Goal: Transaction & Acquisition: Purchase product/service

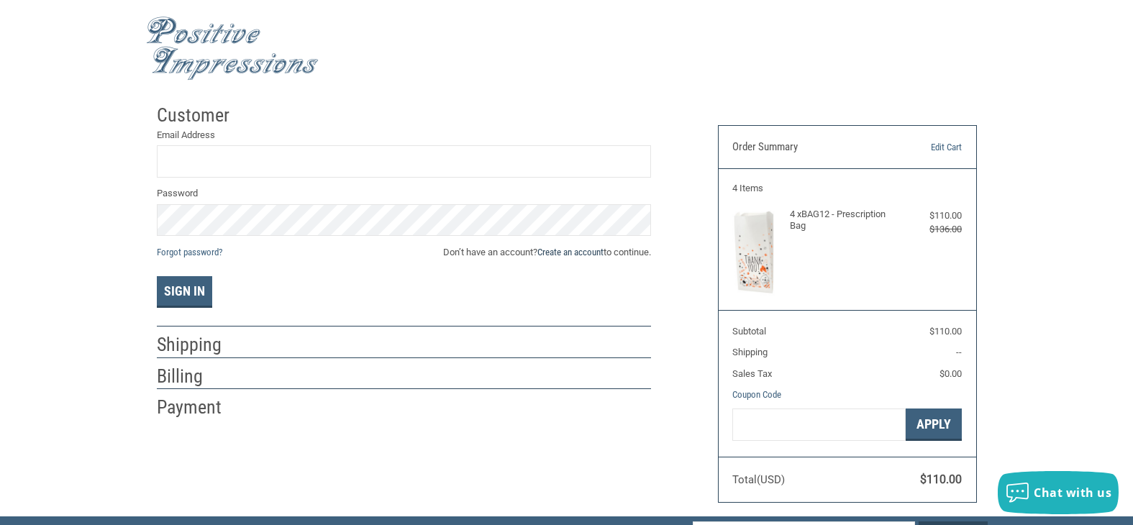
click at [591, 253] on link "Create an account" at bounding box center [571, 252] width 66 height 11
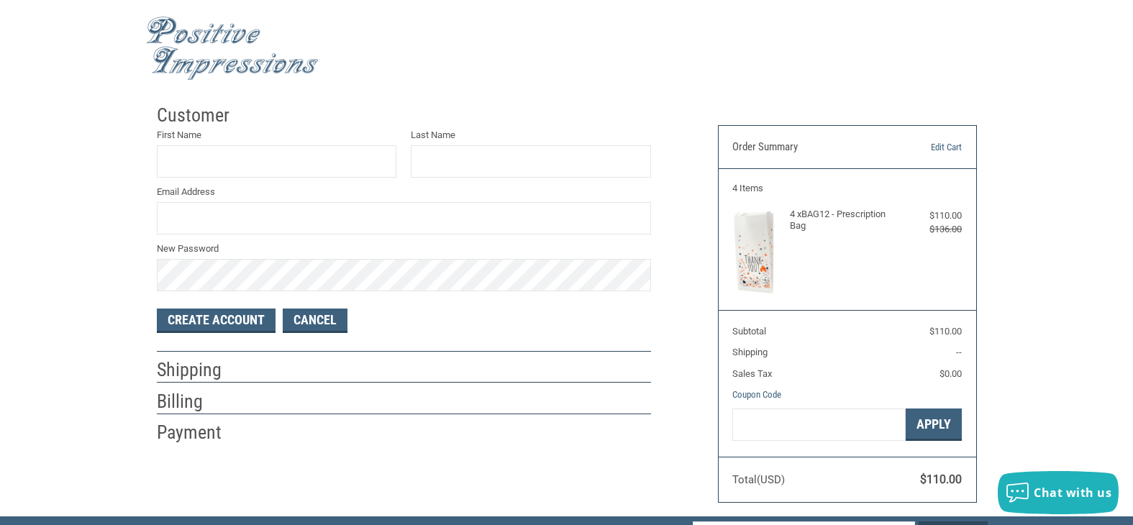
click at [194, 140] on label "First Name" at bounding box center [277, 135] width 240 height 14
click at [194, 145] on input "First Name" at bounding box center [277, 161] width 240 height 32
click at [194, 157] on input "First Name" at bounding box center [277, 161] width 240 height 32
click at [190, 160] on input "First Name" at bounding box center [277, 161] width 240 height 32
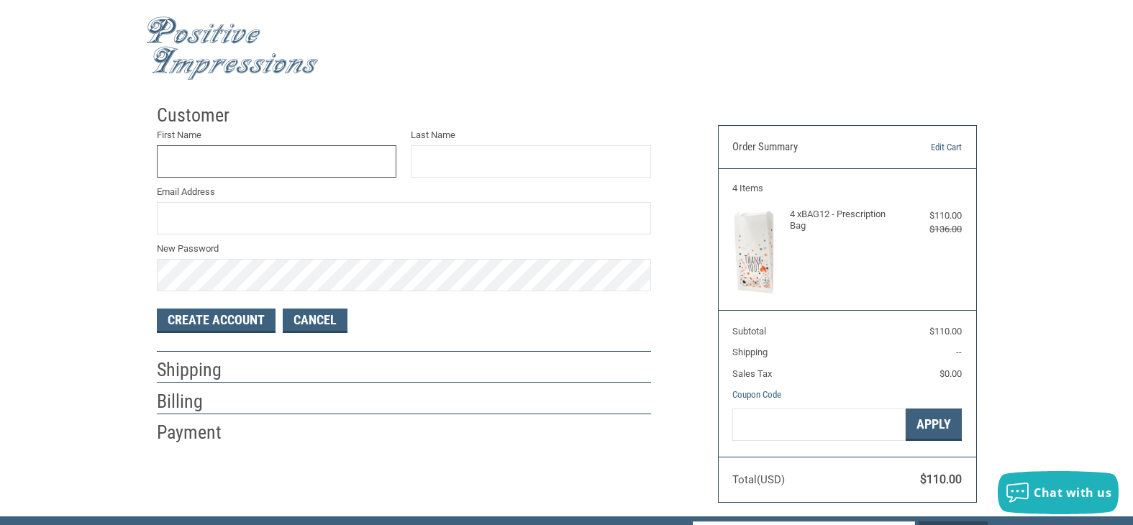
click at [190, 160] on input "First Name" at bounding box center [277, 161] width 240 height 32
type input "[PERSON_NAME]"
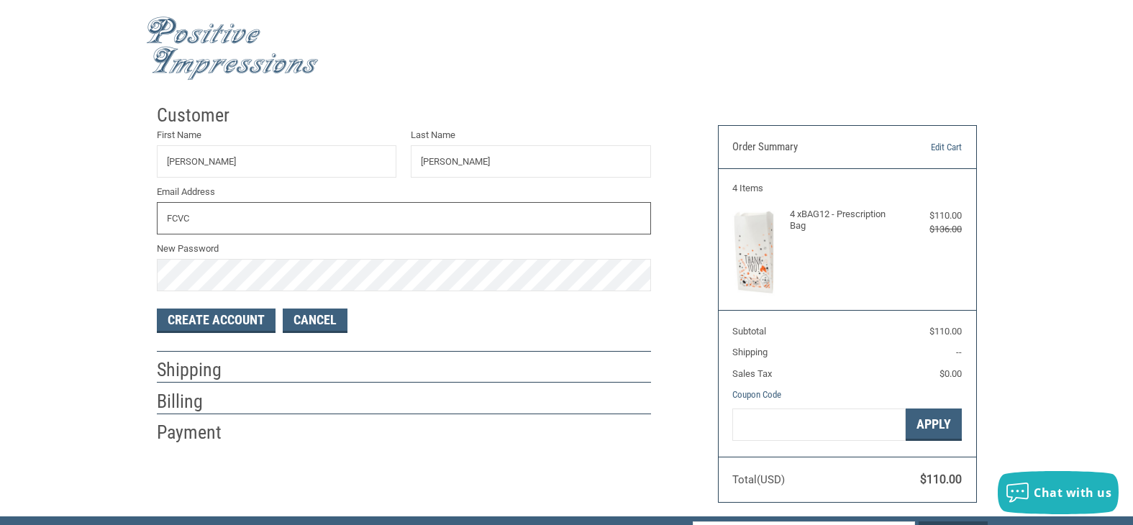
type input "[EMAIL_ADDRESS][DOMAIN_NAME]"
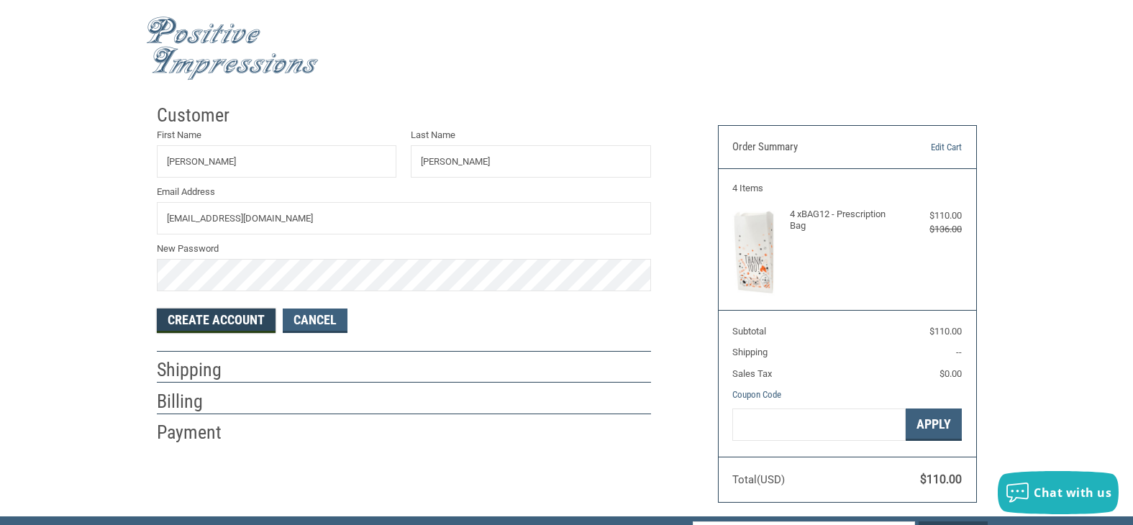
click at [215, 315] on button "Create Account" at bounding box center [216, 321] width 119 height 24
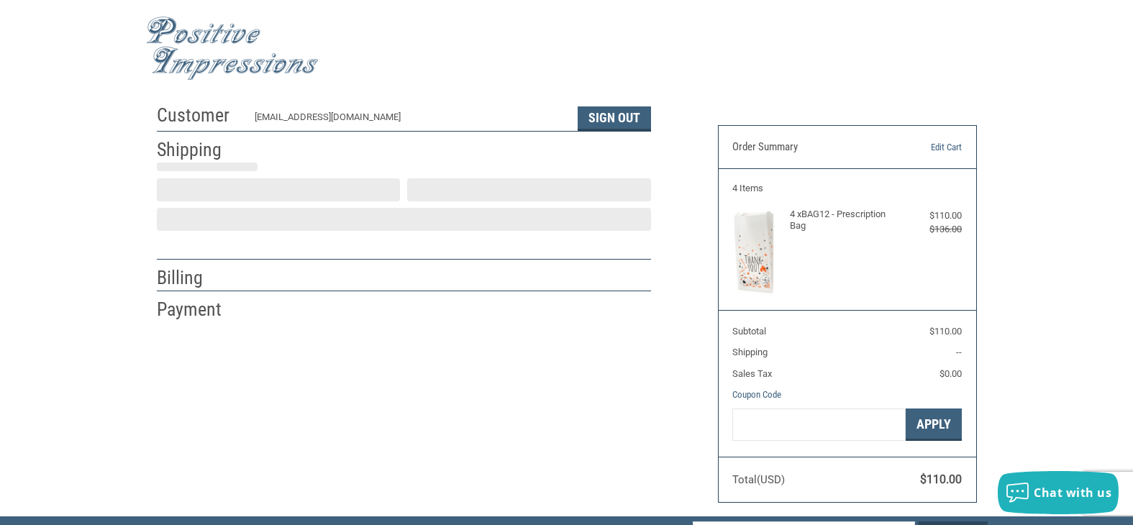
select select "US"
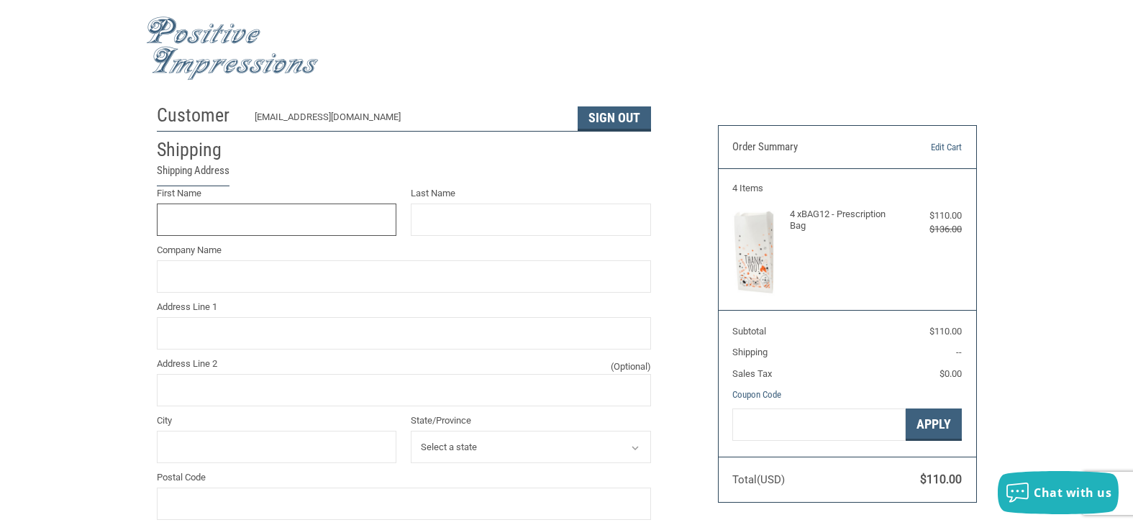
scroll to position [27, 0]
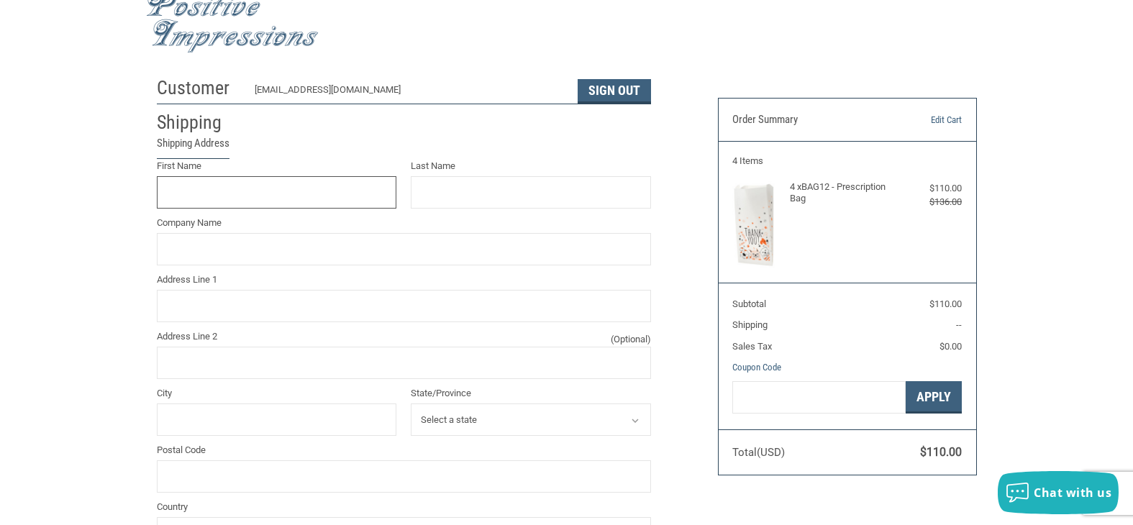
click at [214, 182] on input "First Name" at bounding box center [277, 192] width 240 height 32
type input "[PERSON_NAME]"
type input "Fulton County Vet Clinic"
type input "[STREET_ADDRESS]"
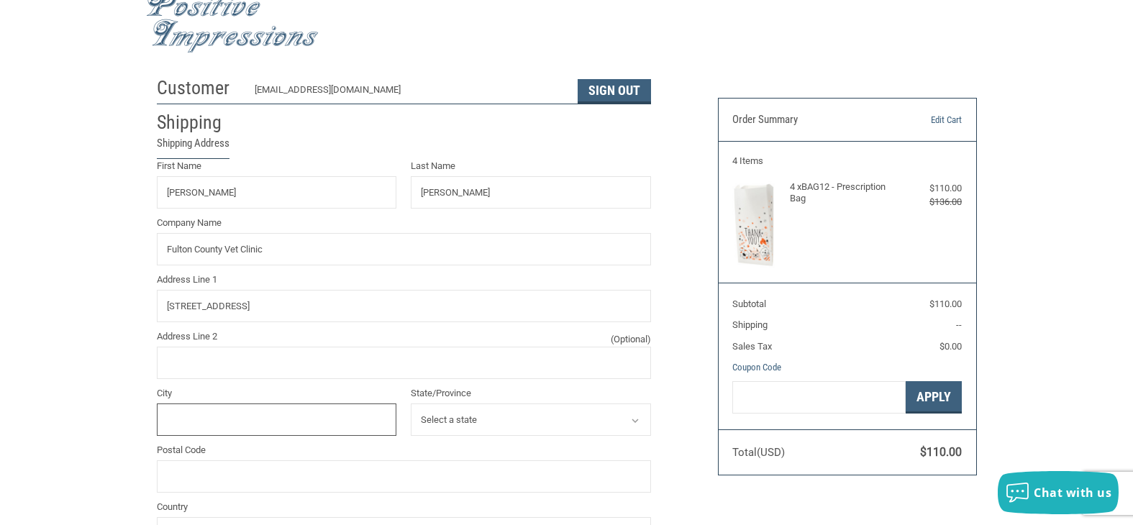
type input "[GEOGRAPHIC_DATA]"
select select "IN"
type input "46975"
type input "6084363000"
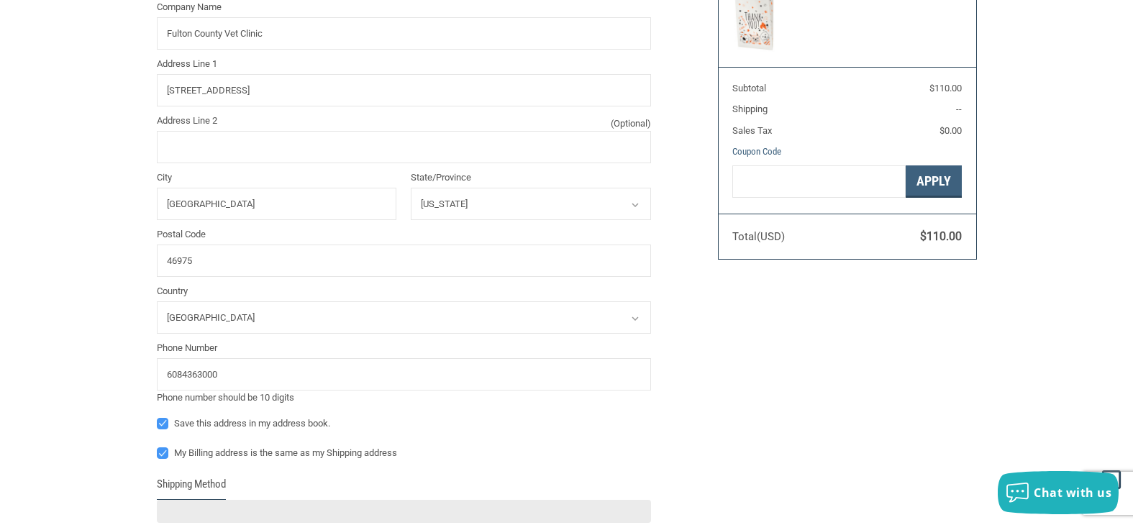
scroll to position [387, 0]
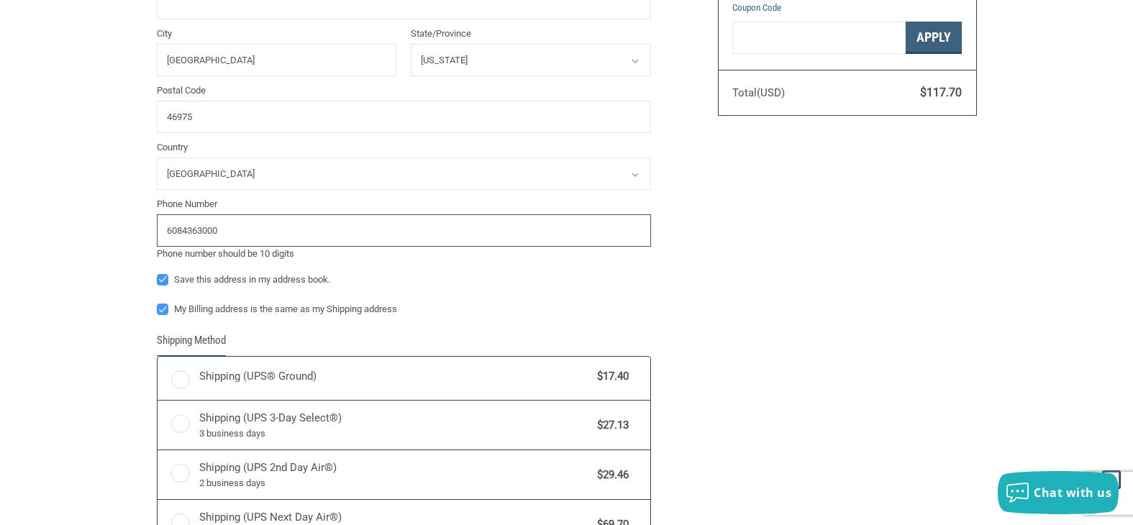
drag, startPoint x: 244, startPoint y: 230, endPoint x: 142, endPoint y: 231, distance: 102.2
click at [142, 231] on div "Customer [EMAIL_ADDRESS][DOMAIN_NAME] Sign Out Shipping Shipping Address First …" at bounding box center [566, 226] width 1133 height 1033
radio input "true"
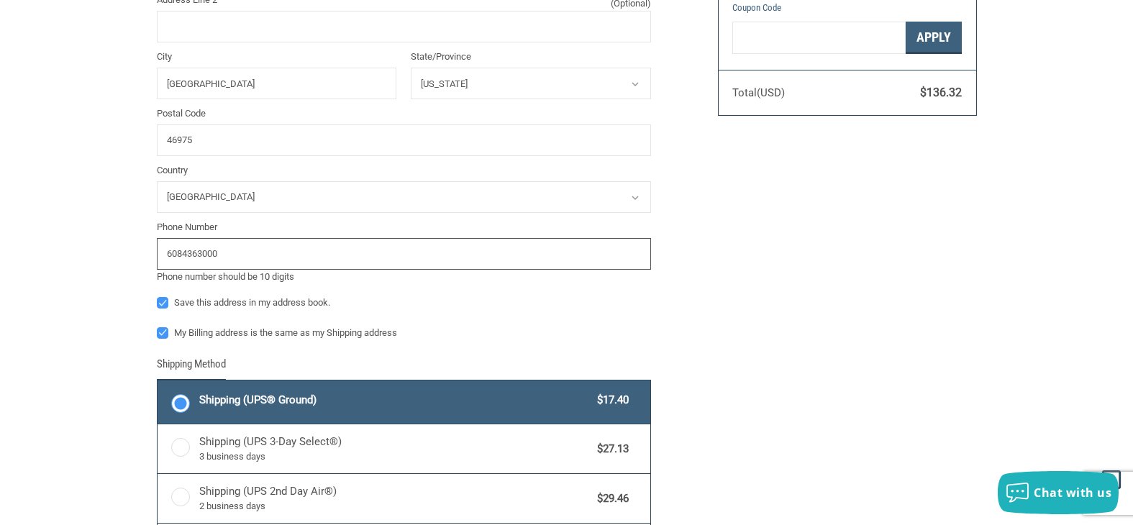
scroll to position [411, 0]
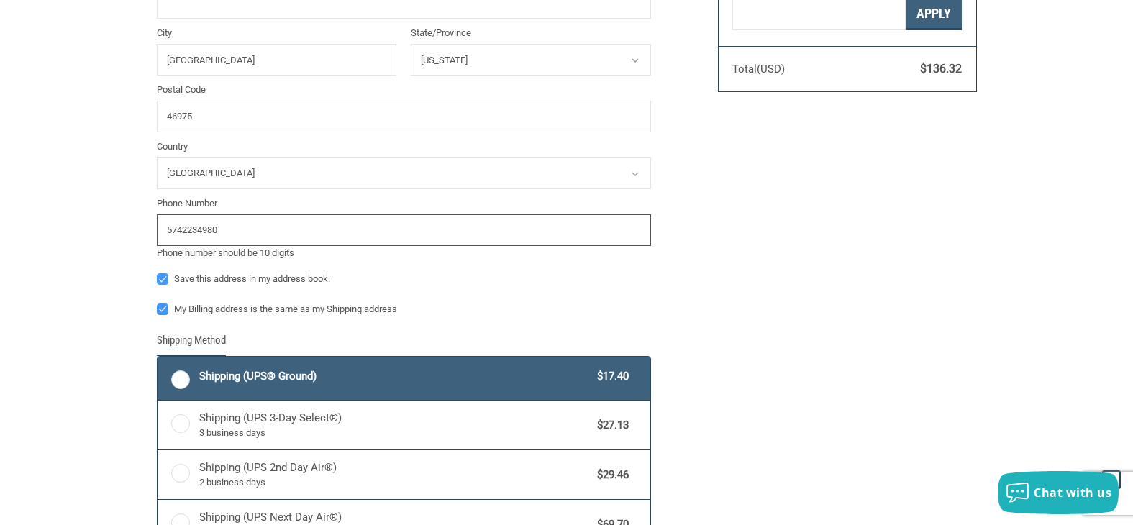
type input "5742234980"
click at [14, 298] on div "Customer [EMAIL_ADDRESS][DOMAIN_NAME] Sign Out Shipping Shipping Address First …" at bounding box center [566, 214] width 1133 height 1056
click at [66, 323] on div "Customer [EMAIL_ADDRESS][DOMAIN_NAME] Sign Out Shipping Shipping Address First …" at bounding box center [566, 214] width 1133 height 1056
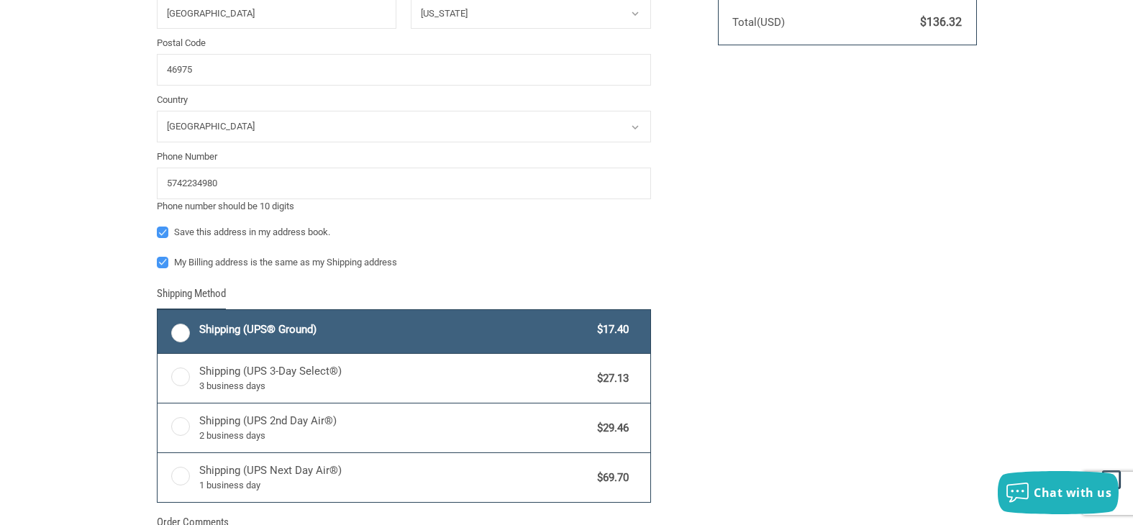
scroll to position [555, 0]
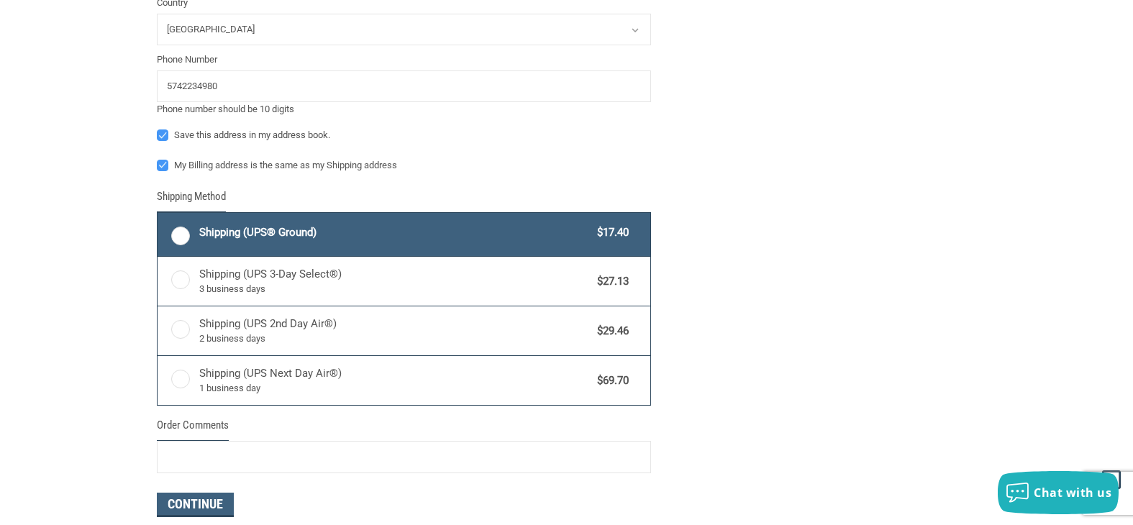
click at [178, 239] on label "Shipping (UPS® Ground) $17.40" at bounding box center [404, 234] width 493 height 43
click at [158, 215] on input "Shipping (UPS® Ground) $17.40" at bounding box center [158, 214] width 1 height 1
radio input "true"
click at [103, 294] on div "Customer [EMAIL_ADDRESS][DOMAIN_NAME] Sign Out Shipping Shipping Address First …" at bounding box center [566, 70] width 1133 height 1056
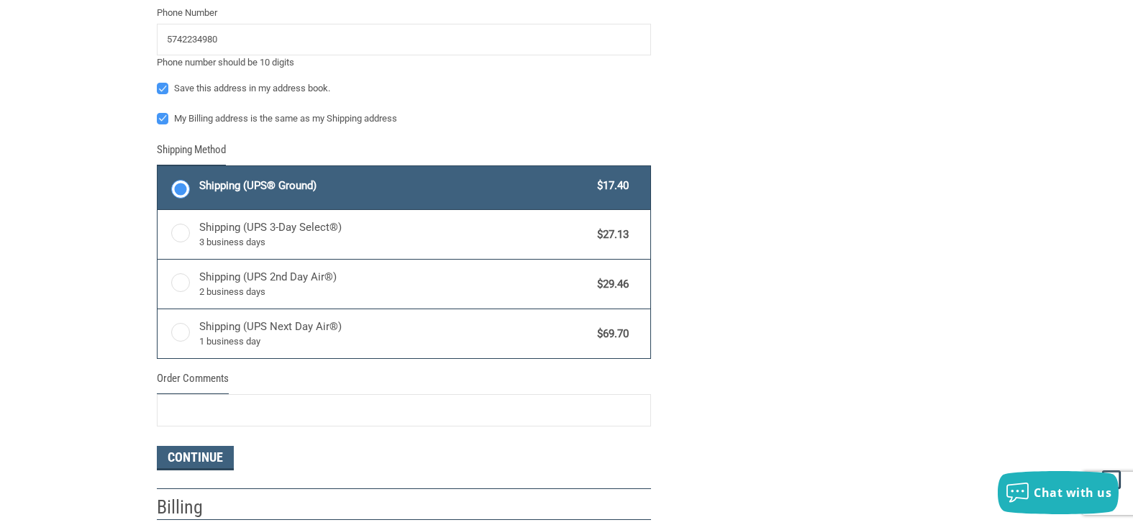
scroll to position [627, 0]
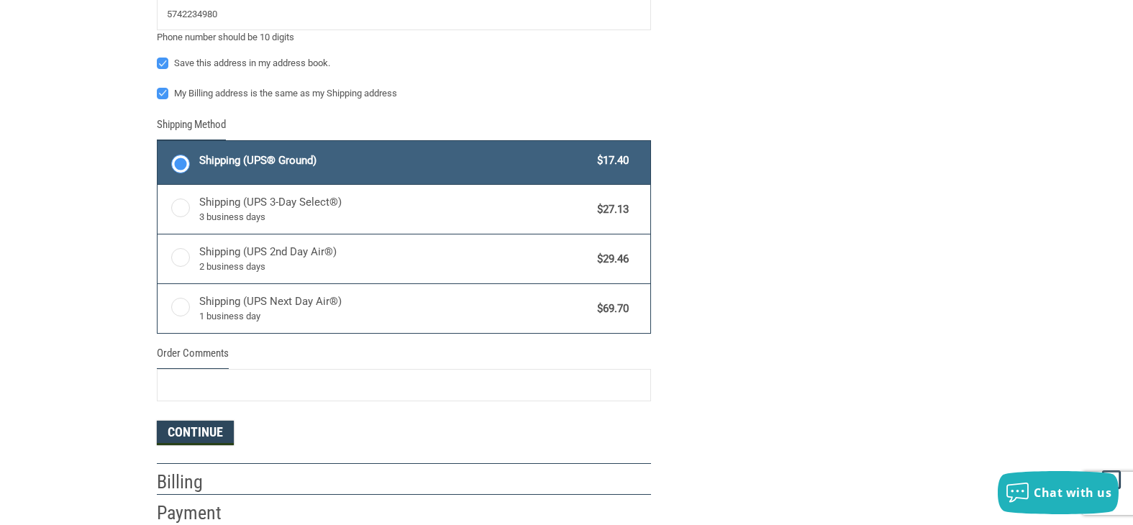
click at [183, 444] on button "Continue" at bounding box center [195, 433] width 77 height 24
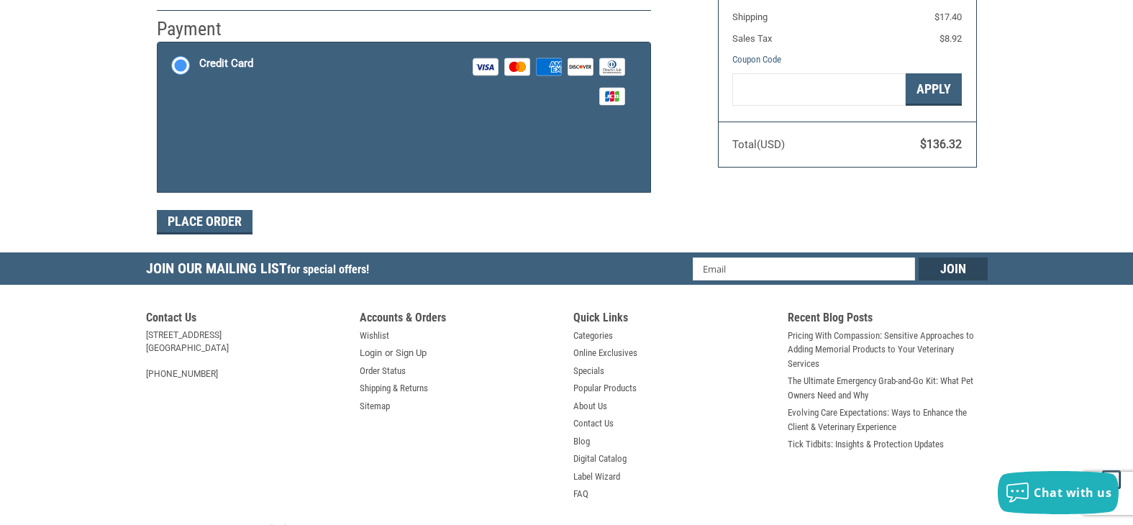
scroll to position [242, 0]
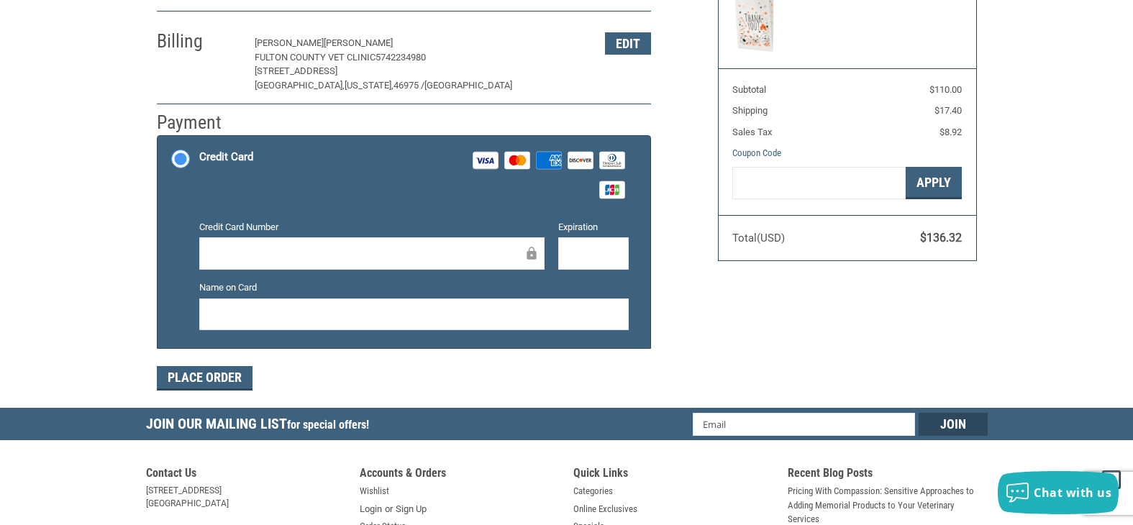
click at [249, 245] on iframe at bounding box center [366, 253] width 314 height 17
click at [314, 378] on div "Place Order" at bounding box center [404, 378] width 494 height 24
click at [682, 237] on div "Customer [EMAIL_ADDRESS][DOMAIN_NAME] Sign Out Shipping [PERSON_NAME][GEOGRAPHI…" at bounding box center [426, 131] width 561 height 553
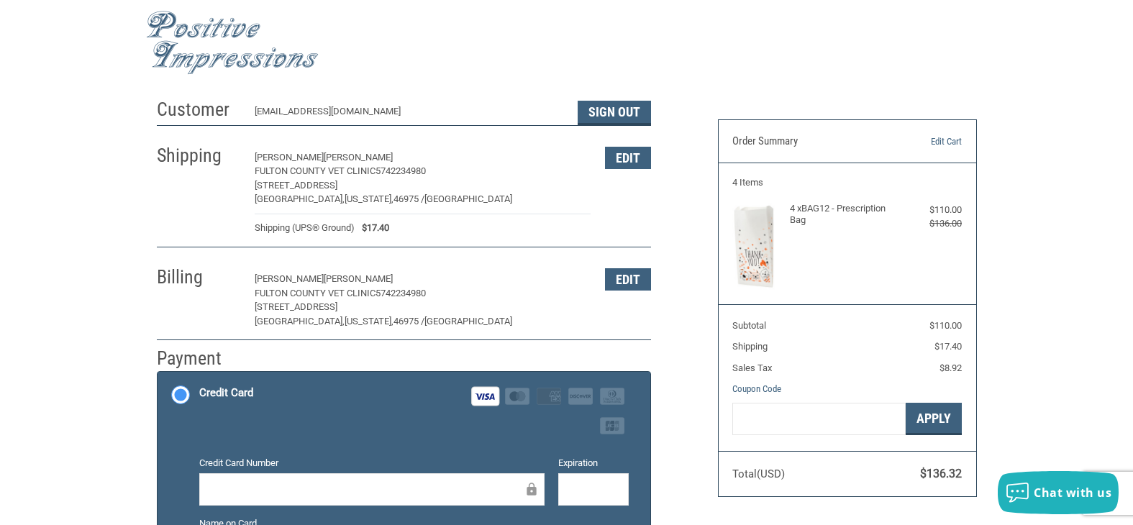
scroll to position [0, 0]
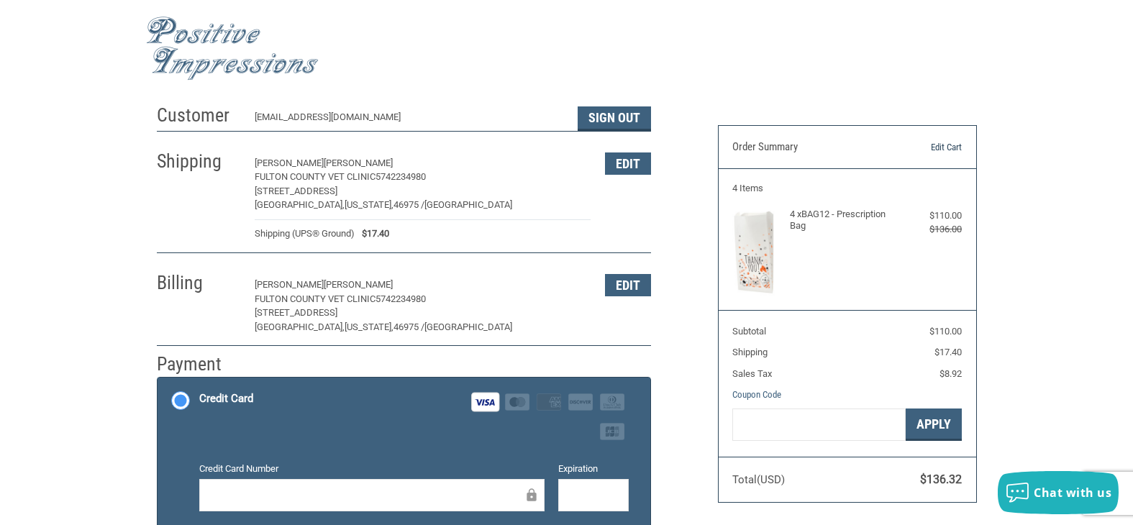
click at [934, 147] on link "Edit Cart" at bounding box center [925, 147] width 73 height 14
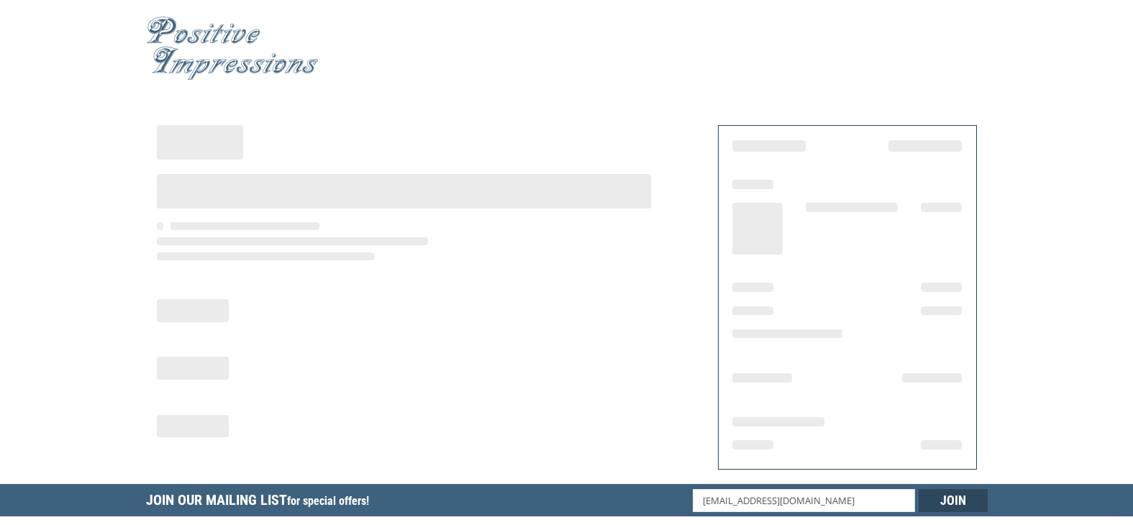
select select "IN"
select select "US"
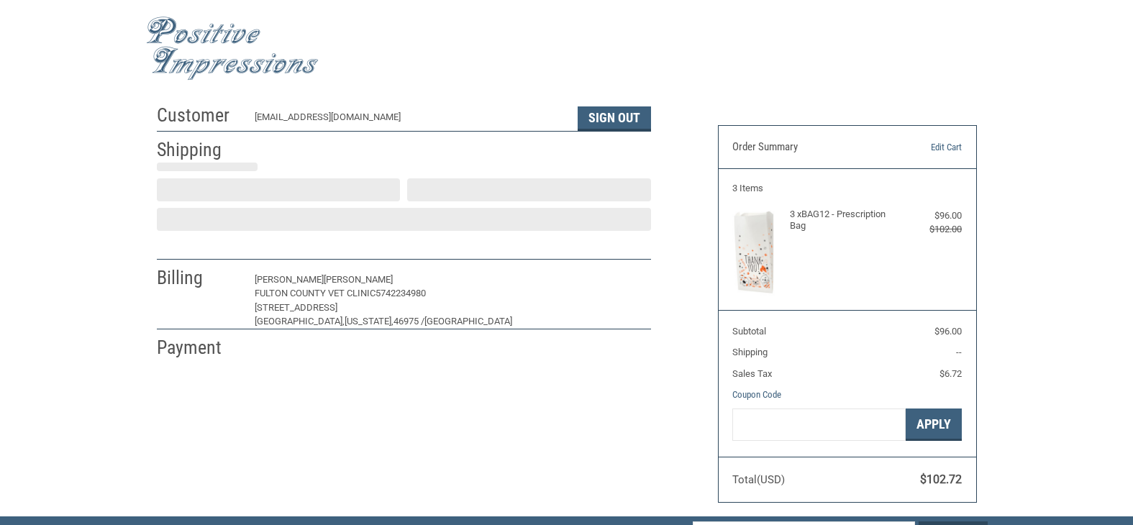
scroll to position [27, 0]
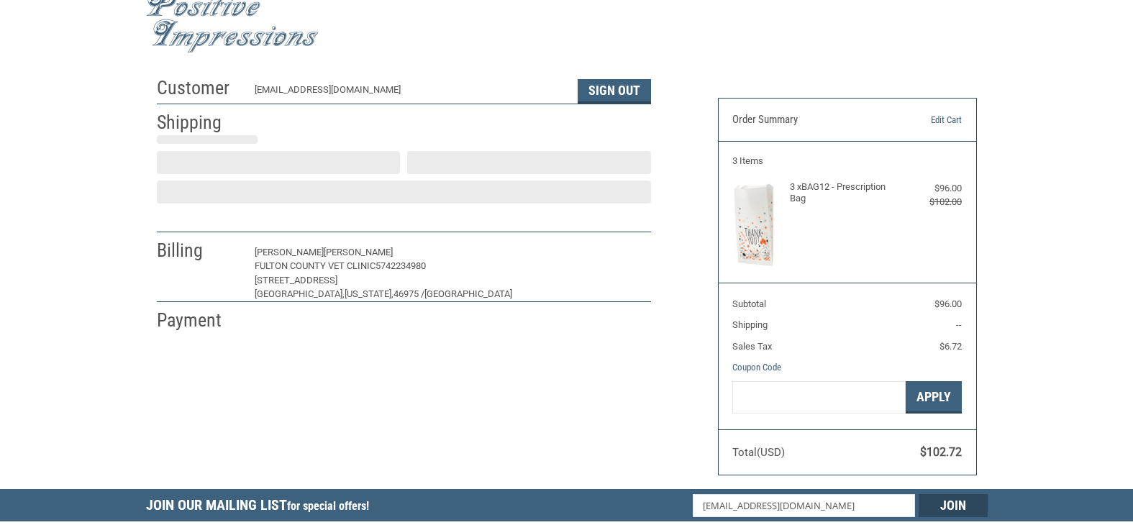
select select "IN"
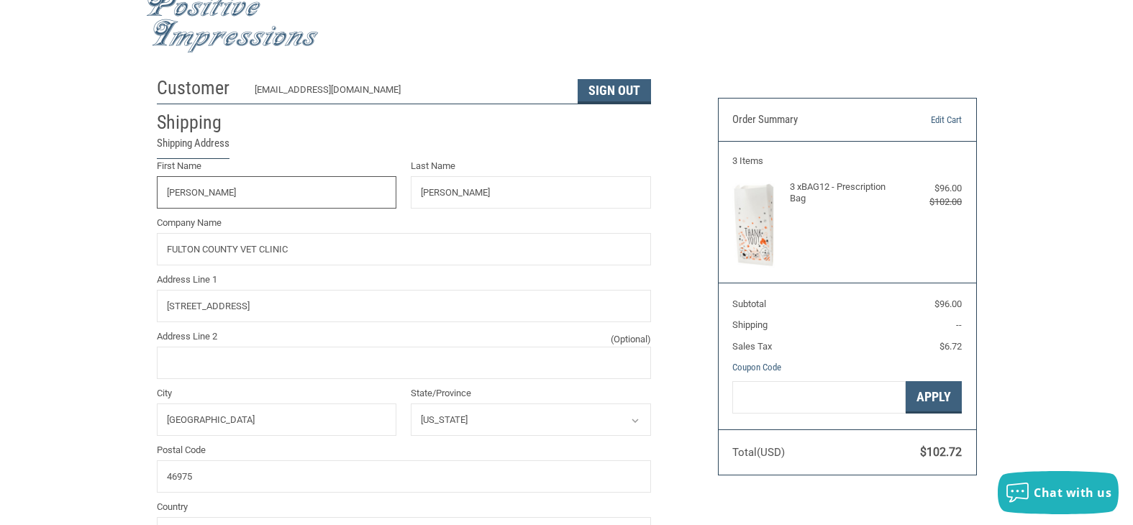
radio input "true"
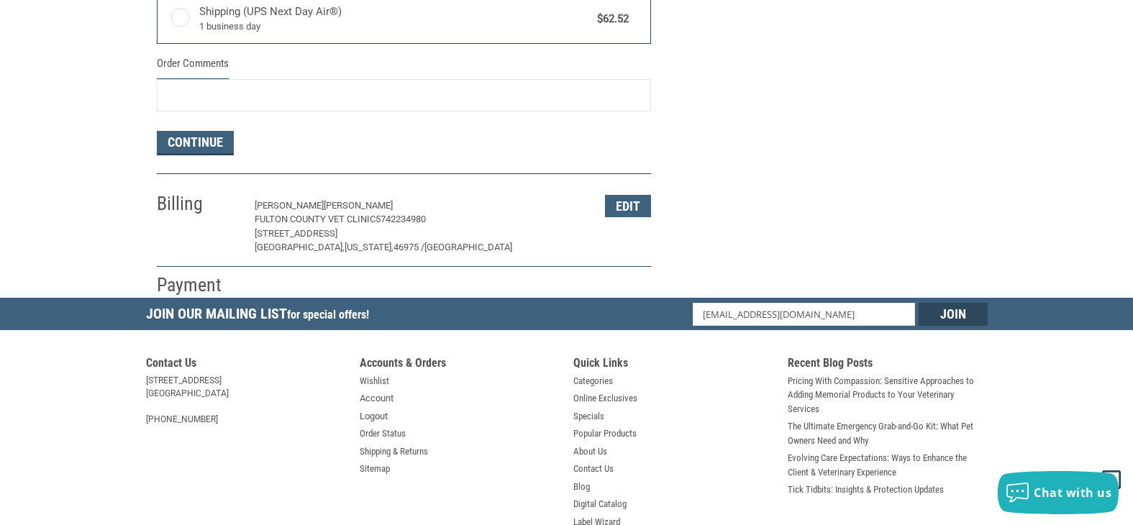
scroll to position [935, 0]
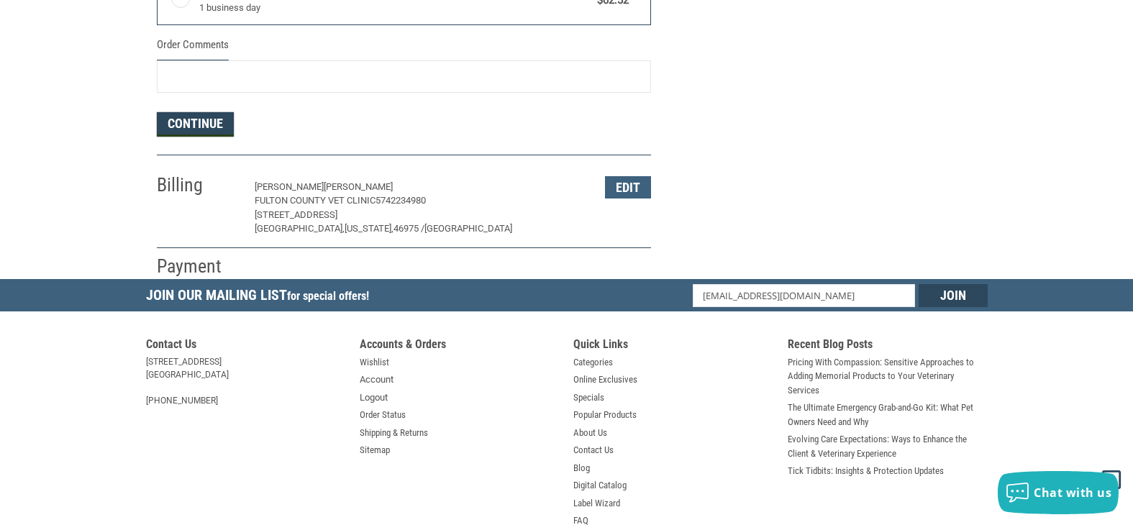
click at [204, 133] on button "Continue" at bounding box center [195, 124] width 77 height 24
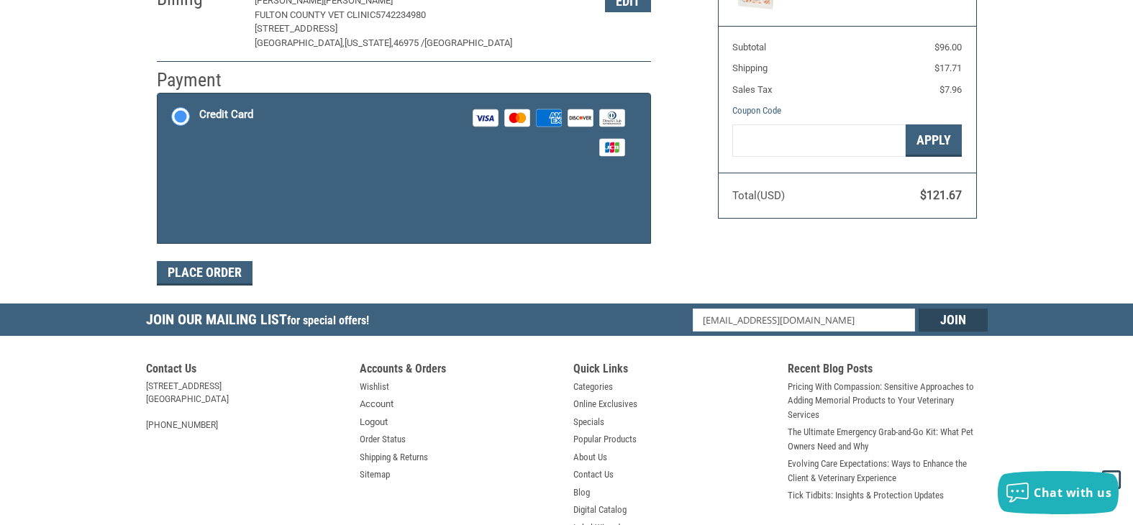
scroll to position [242, 0]
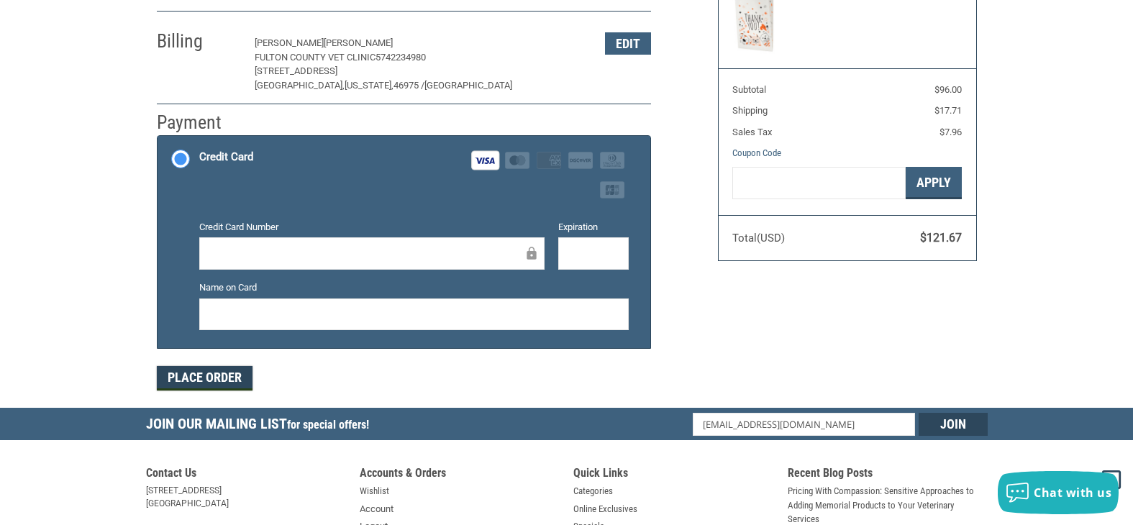
click at [217, 379] on button "Place Order" at bounding box center [205, 378] width 96 height 24
